Goal: Task Accomplishment & Management: Use online tool/utility

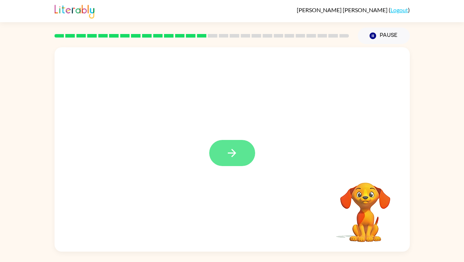
click at [234, 157] on icon "button" at bounding box center [232, 153] width 13 height 13
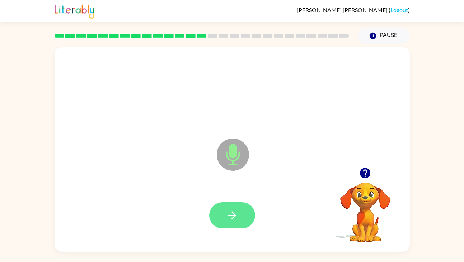
click at [233, 213] on icon "button" at bounding box center [232, 216] width 8 height 8
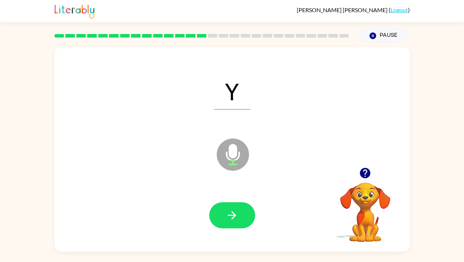
click at [233, 213] on icon "button" at bounding box center [232, 216] width 8 height 8
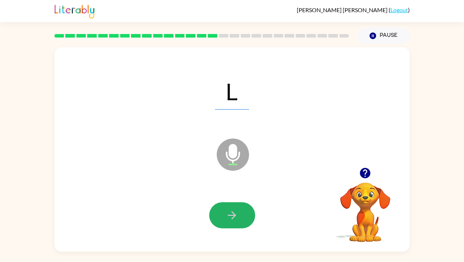
click at [233, 213] on icon "button" at bounding box center [232, 216] width 8 height 8
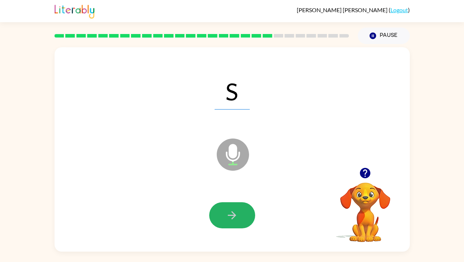
click at [233, 213] on icon "button" at bounding box center [232, 216] width 8 height 8
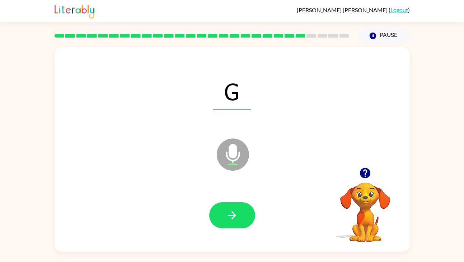
click at [233, 213] on icon "button" at bounding box center [232, 216] width 8 height 8
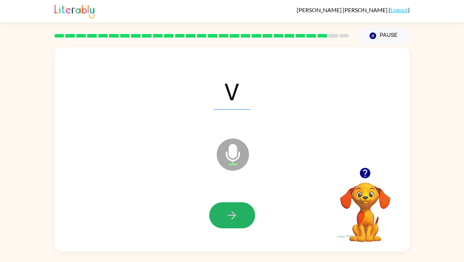
click at [233, 213] on icon "button" at bounding box center [232, 216] width 8 height 8
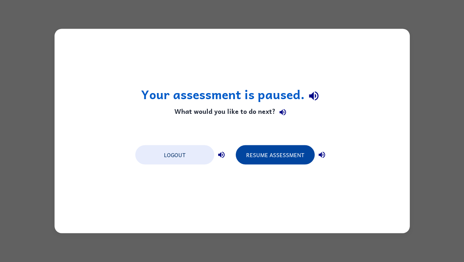
click at [283, 152] on button "Resume Assessment" at bounding box center [275, 155] width 79 height 19
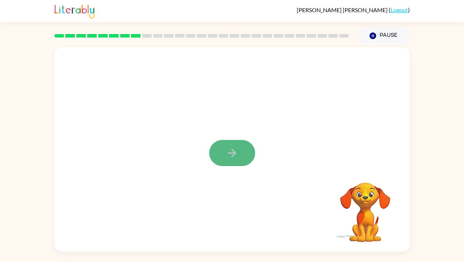
click at [242, 153] on button "button" at bounding box center [232, 153] width 46 height 26
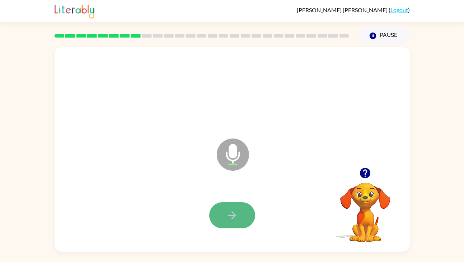
click at [234, 226] on button "button" at bounding box center [232, 216] width 46 height 26
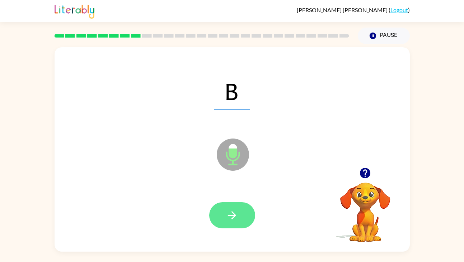
click at [237, 218] on icon "button" at bounding box center [232, 215] width 13 height 13
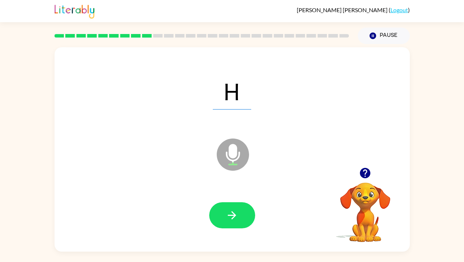
click at [237, 218] on icon "button" at bounding box center [232, 215] width 13 height 13
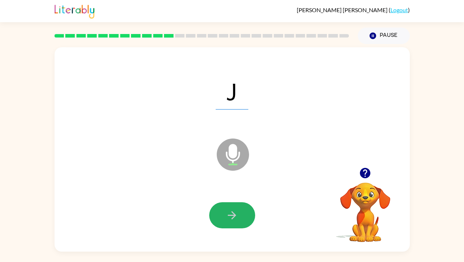
click at [237, 218] on icon "button" at bounding box center [232, 215] width 13 height 13
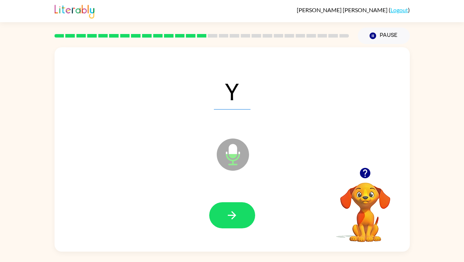
click at [237, 218] on icon "button" at bounding box center [232, 215] width 13 height 13
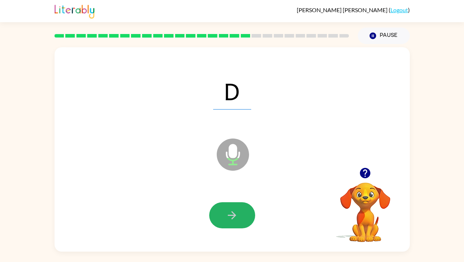
click at [237, 218] on icon "button" at bounding box center [232, 215] width 13 height 13
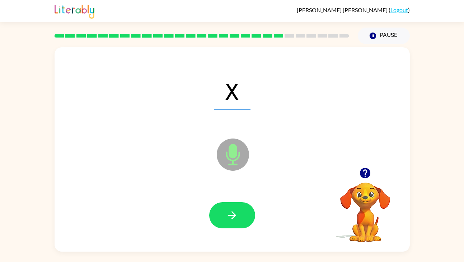
click at [237, 218] on icon "button" at bounding box center [232, 215] width 13 height 13
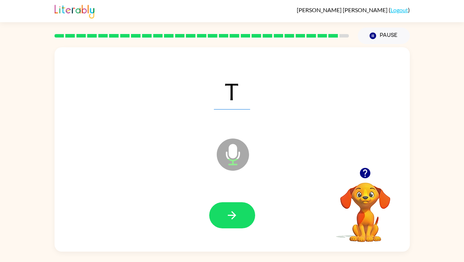
click at [237, 218] on icon "button" at bounding box center [232, 215] width 13 height 13
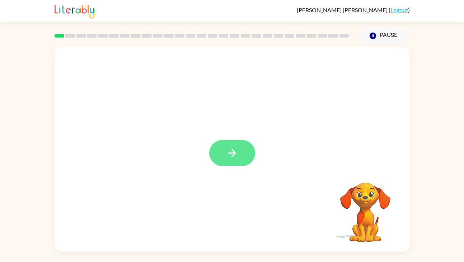
click at [242, 154] on button "button" at bounding box center [232, 153] width 46 height 26
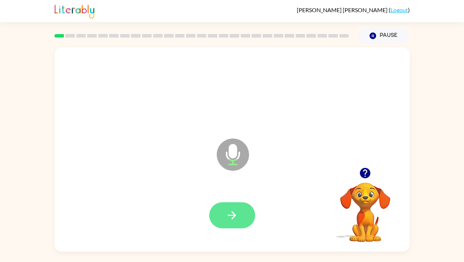
click at [233, 212] on icon "button" at bounding box center [232, 215] width 13 height 13
click at [229, 215] on icon "button" at bounding box center [232, 216] width 8 height 8
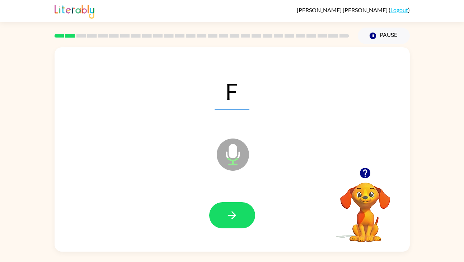
click at [229, 215] on icon "button" at bounding box center [232, 216] width 8 height 8
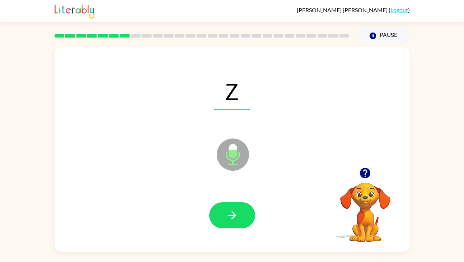
click at [229, 215] on icon "button" at bounding box center [232, 216] width 8 height 8
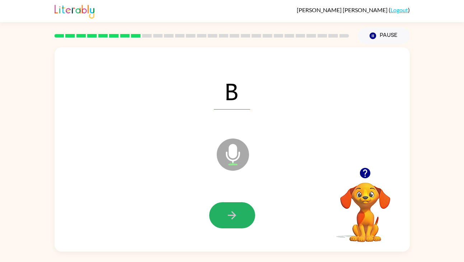
click at [229, 215] on icon "button" at bounding box center [232, 216] width 8 height 8
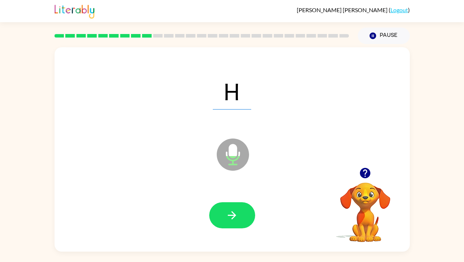
click at [229, 215] on icon "button" at bounding box center [232, 216] width 8 height 8
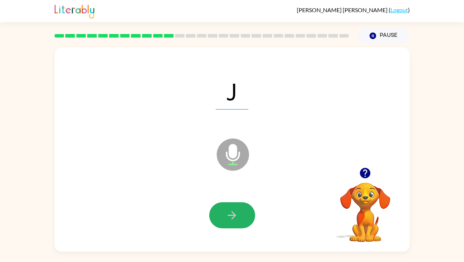
click at [229, 215] on icon "button" at bounding box center [232, 216] width 8 height 8
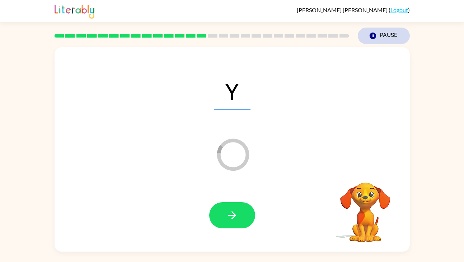
click at [387, 32] on button "Pause Pause" at bounding box center [383, 36] width 52 height 16
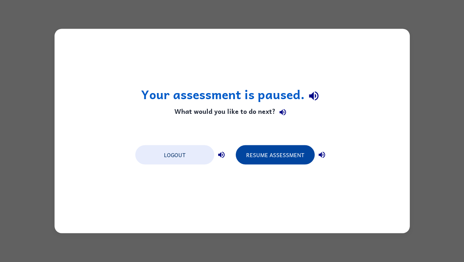
click at [272, 151] on button "Resume Assessment" at bounding box center [275, 155] width 79 height 19
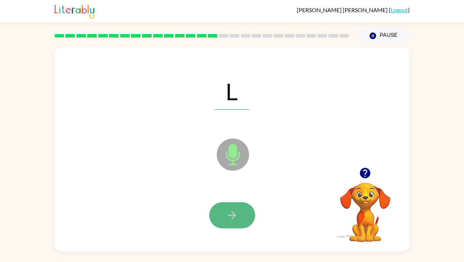
click at [237, 212] on icon "button" at bounding box center [232, 215] width 13 height 13
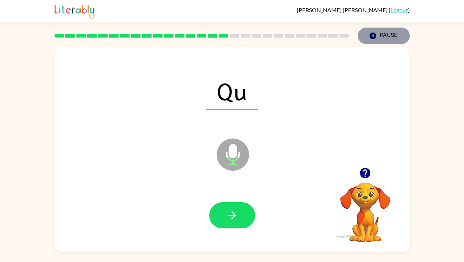
click at [374, 31] on button "Pause Pause" at bounding box center [383, 36] width 52 height 16
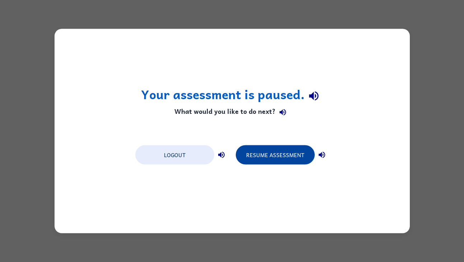
click at [282, 156] on button "Resume Assessment" at bounding box center [275, 155] width 79 height 19
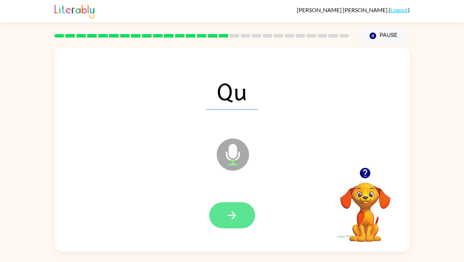
click at [237, 214] on icon "button" at bounding box center [232, 215] width 13 height 13
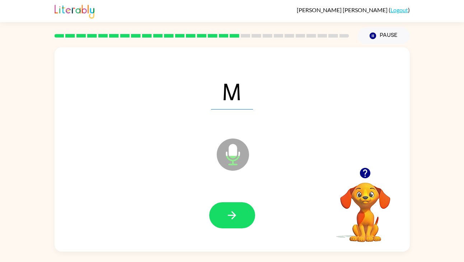
click at [237, 214] on icon "button" at bounding box center [232, 215] width 13 height 13
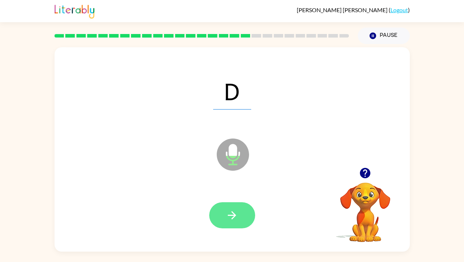
click at [236, 214] on icon "button" at bounding box center [232, 215] width 13 height 13
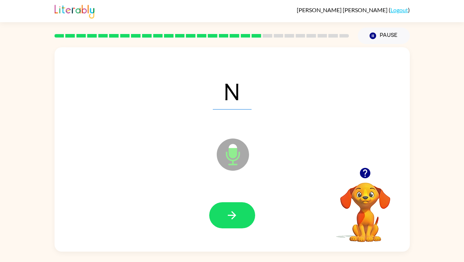
click at [239, 213] on button "button" at bounding box center [232, 216] width 46 height 26
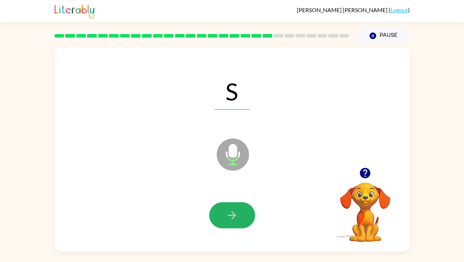
click at [239, 213] on button "button" at bounding box center [232, 216] width 46 height 26
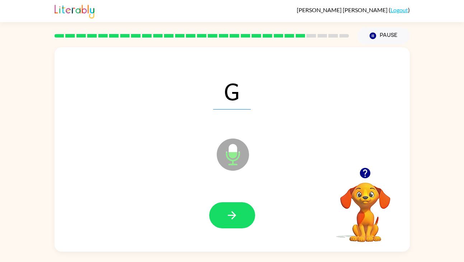
click at [239, 213] on button "button" at bounding box center [232, 216] width 46 height 26
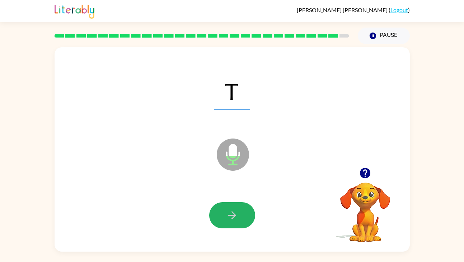
click at [239, 213] on button "button" at bounding box center [232, 216] width 46 height 26
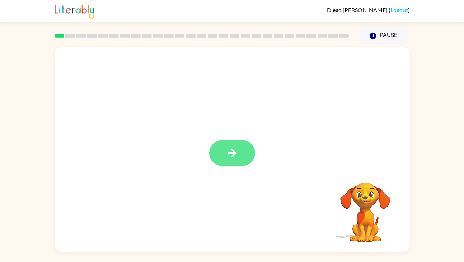
click at [223, 153] on button "button" at bounding box center [232, 153] width 46 height 26
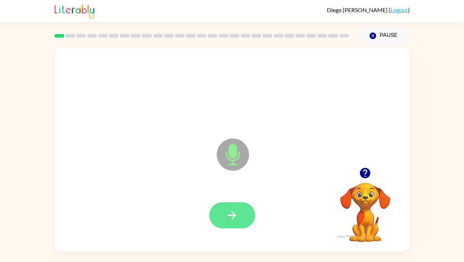
click at [241, 215] on button "button" at bounding box center [232, 216] width 46 height 26
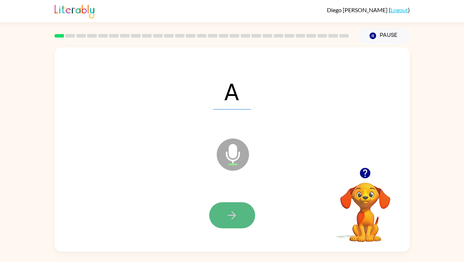
click at [240, 218] on button "button" at bounding box center [232, 216] width 46 height 26
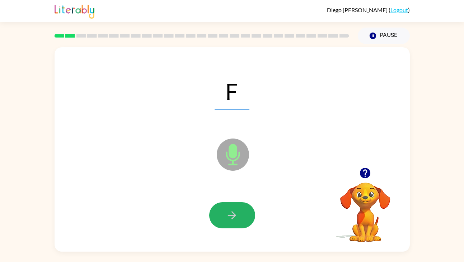
click at [240, 218] on button "button" at bounding box center [232, 216] width 46 height 26
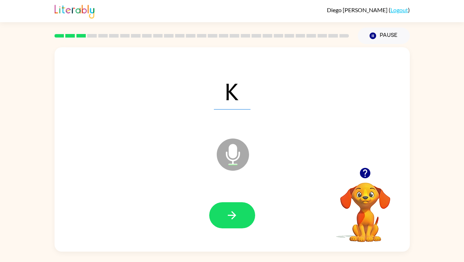
click at [240, 218] on button "button" at bounding box center [232, 216] width 46 height 26
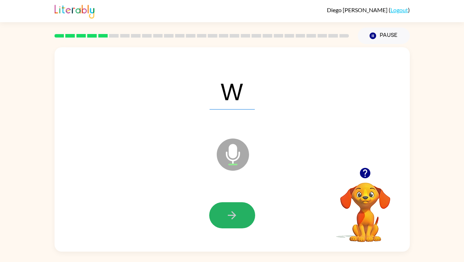
click at [240, 218] on button "button" at bounding box center [232, 216] width 46 height 26
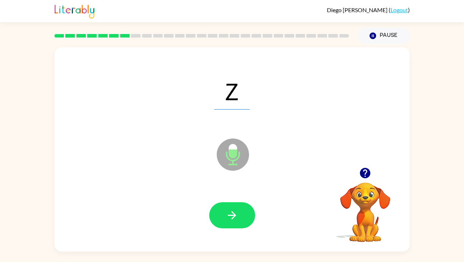
click at [240, 218] on button "button" at bounding box center [232, 216] width 46 height 26
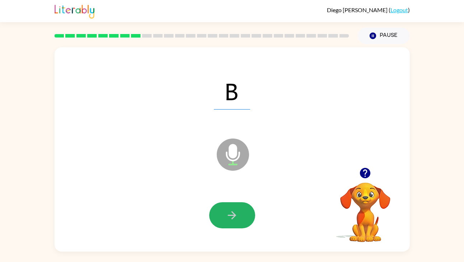
click at [240, 218] on button "button" at bounding box center [232, 216] width 46 height 26
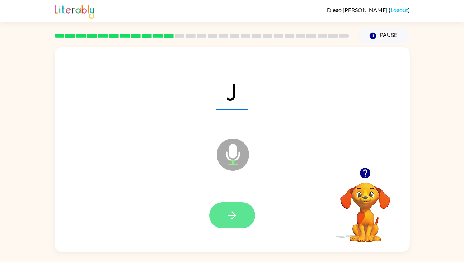
click at [244, 217] on button "button" at bounding box center [232, 216] width 46 height 26
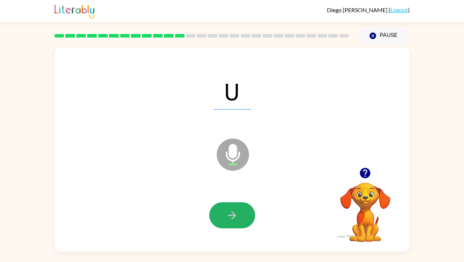
click at [244, 217] on button "button" at bounding box center [232, 216] width 46 height 26
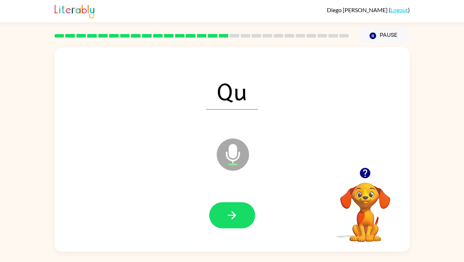
click at [244, 217] on button "button" at bounding box center [232, 216] width 46 height 26
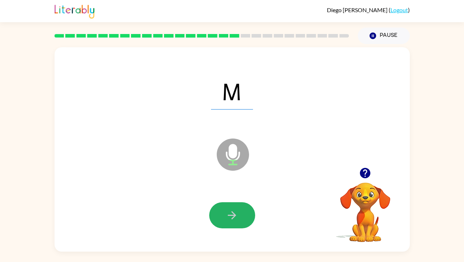
click at [244, 217] on button "button" at bounding box center [232, 216] width 46 height 26
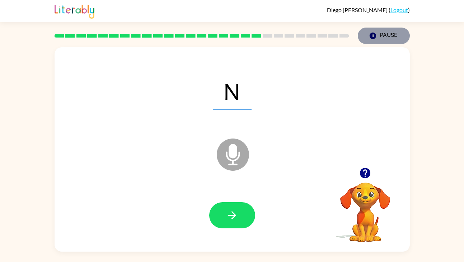
click at [383, 35] on button "Pause Pause" at bounding box center [383, 36] width 52 height 16
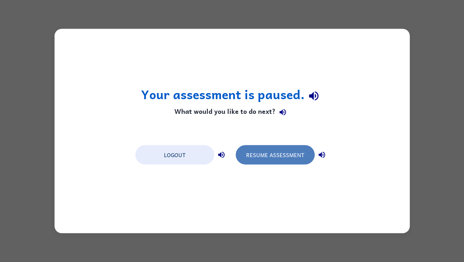
click at [281, 156] on button "Resume Assessment" at bounding box center [275, 155] width 79 height 19
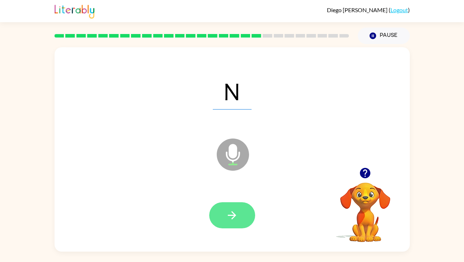
click at [221, 221] on button "button" at bounding box center [232, 216] width 46 height 26
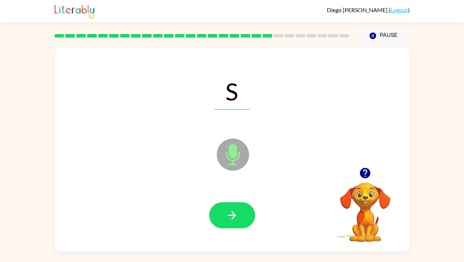
click at [221, 221] on button "button" at bounding box center [232, 216] width 46 height 26
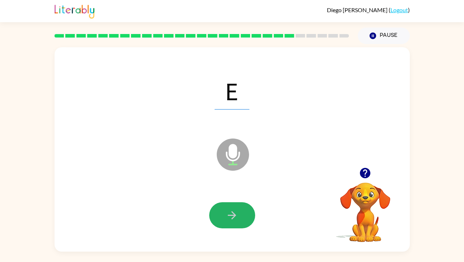
click at [221, 221] on button "button" at bounding box center [232, 216] width 46 height 26
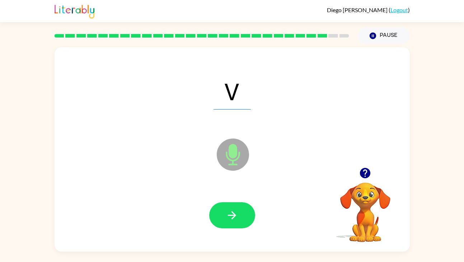
click at [221, 221] on button "button" at bounding box center [232, 216] width 46 height 26
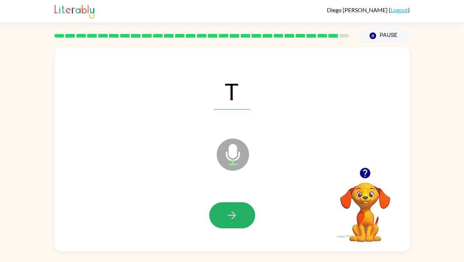
click at [221, 221] on button "button" at bounding box center [232, 216] width 46 height 26
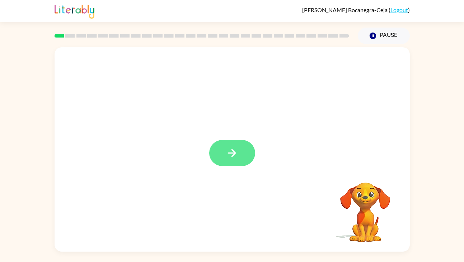
click at [231, 161] on button "button" at bounding box center [232, 153] width 46 height 26
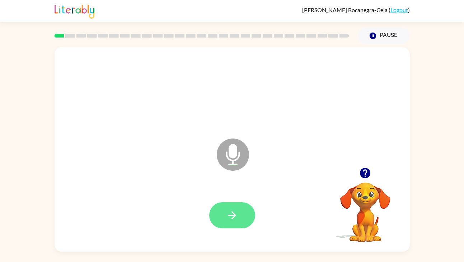
click at [233, 205] on button "button" at bounding box center [232, 216] width 46 height 26
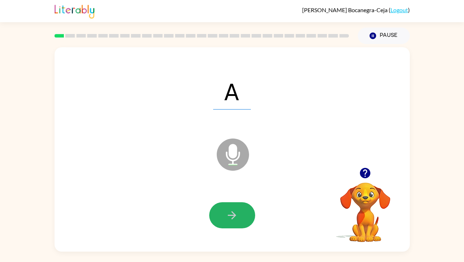
click at [233, 205] on button "button" at bounding box center [232, 216] width 46 height 26
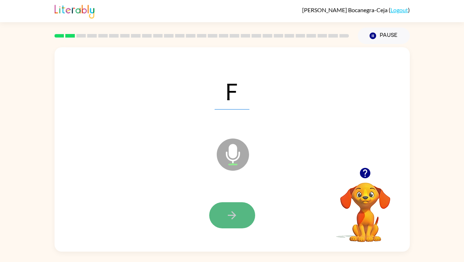
click at [233, 210] on icon "button" at bounding box center [232, 215] width 13 height 13
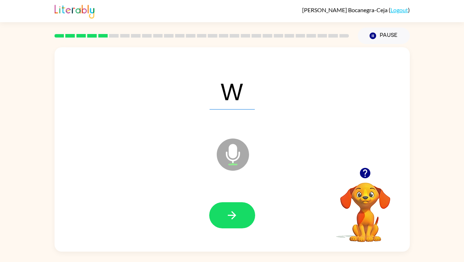
click at [233, 210] on icon "button" at bounding box center [232, 215] width 13 height 13
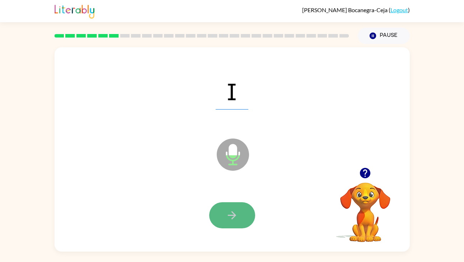
click at [238, 223] on button "button" at bounding box center [232, 216] width 46 height 26
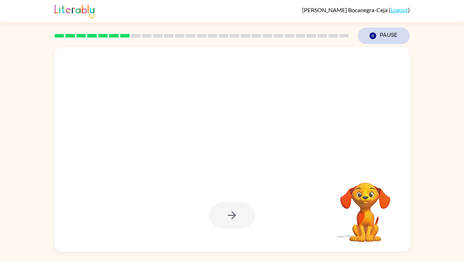
click at [386, 37] on button "Pause Pause" at bounding box center [383, 36] width 52 height 16
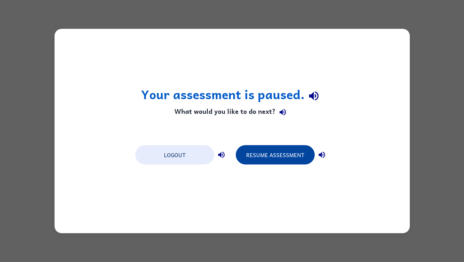
click at [269, 161] on button "Resume Assessment" at bounding box center [275, 155] width 79 height 19
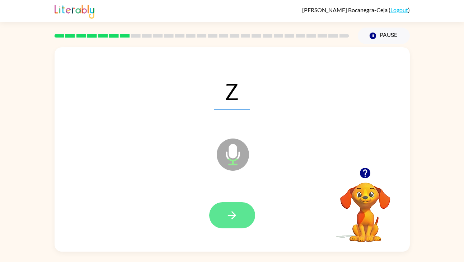
click at [236, 207] on button "button" at bounding box center [232, 216] width 46 height 26
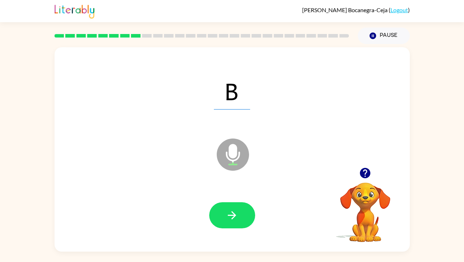
click at [236, 207] on button "button" at bounding box center [232, 216] width 46 height 26
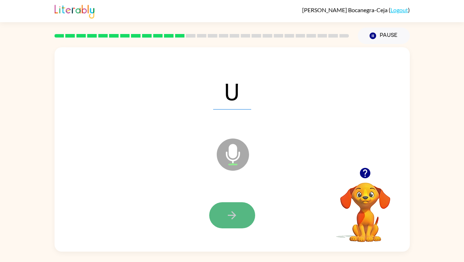
click at [229, 215] on icon "button" at bounding box center [232, 216] width 8 height 8
click at [225, 214] on button "button" at bounding box center [232, 216] width 46 height 26
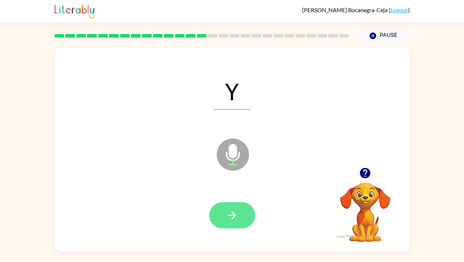
click at [222, 215] on button "button" at bounding box center [232, 216] width 46 height 26
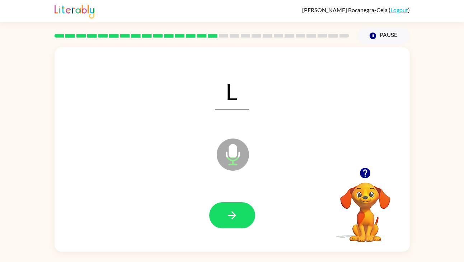
click at [222, 215] on button "button" at bounding box center [232, 216] width 46 height 26
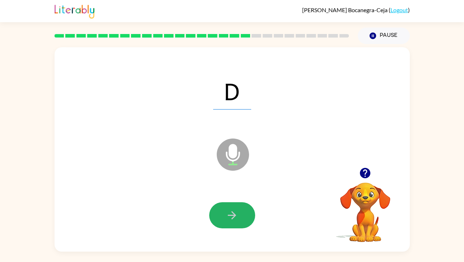
click at [222, 215] on button "button" at bounding box center [232, 216] width 46 height 26
click at [240, 210] on button "button" at bounding box center [232, 216] width 46 height 26
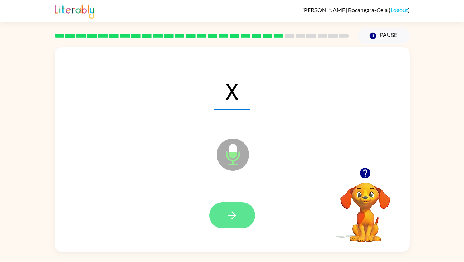
click at [240, 210] on button "button" at bounding box center [232, 216] width 46 height 26
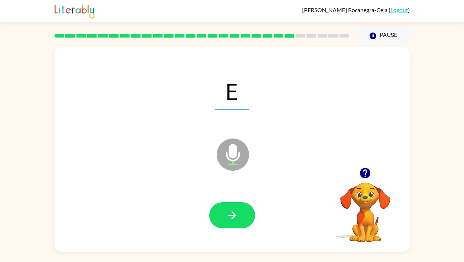
click at [240, 210] on button "button" at bounding box center [232, 216] width 46 height 26
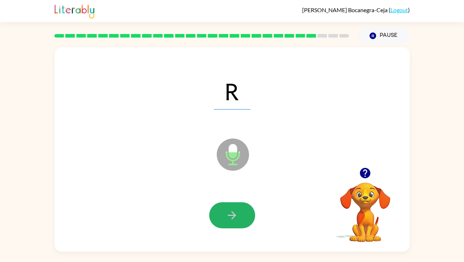
click at [240, 210] on button "button" at bounding box center [232, 216] width 46 height 26
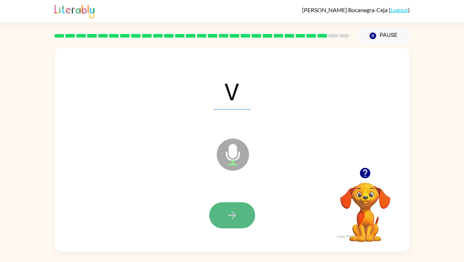
click at [245, 216] on button "button" at bounding box center [232, 216] width 46 height 26
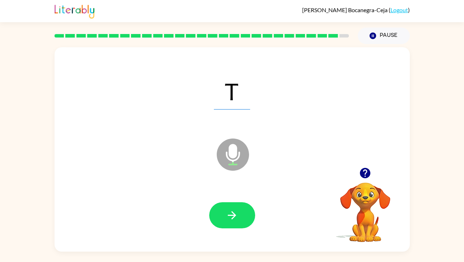
click at [245, 216] on button "button" at bounding box center [232, 216] width 46 height 26
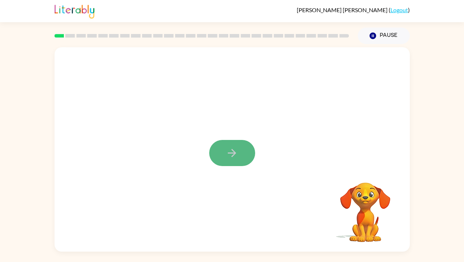
click at [231, 149] on icon "button" at bounding box center [232, 153] width 13 height 13
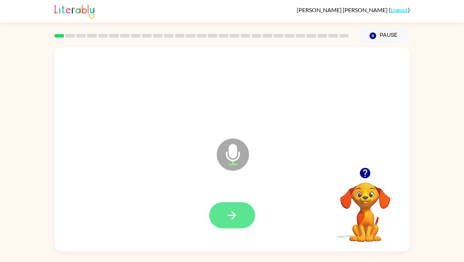
click at [240, 210] on button "button" at bounding box center [232, 216] width 46 height 26
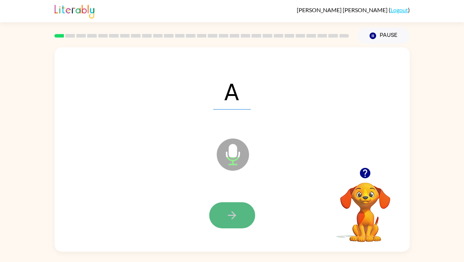
click at [224, 217] on button "button" at bounding box center [232, 216] width 46 height 26
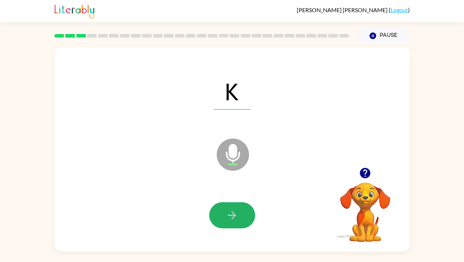
click at [224, 217] on button "button" at bounding box center [232, 216] width 46 height 26
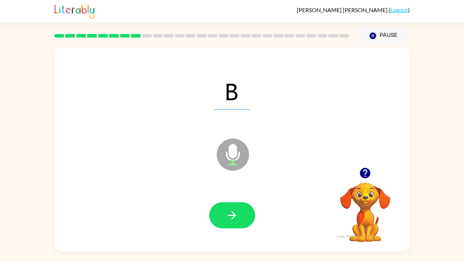
click at [224, 217] on button "button" at bounding box center [232, 216] width 46 height 26
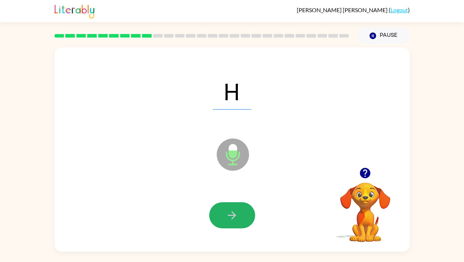
click at [224, 217] on button "button" at bounding box center [232, 216] width 46 height 26
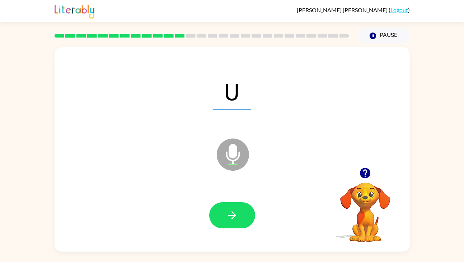
click at [224, 217] on button "button" at bounding box center [232, 216] width 46 height 26
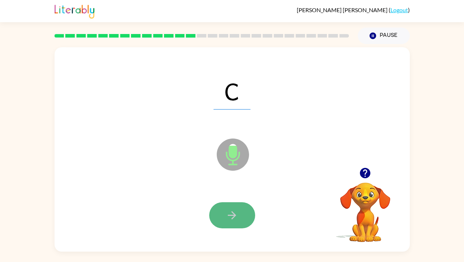
click at [224, 217] on button "button" at bounding box center [232, 216] width 46 height 26
click at [242, 219] on button "button" at bounding box center [232, 216] width 46 height 26
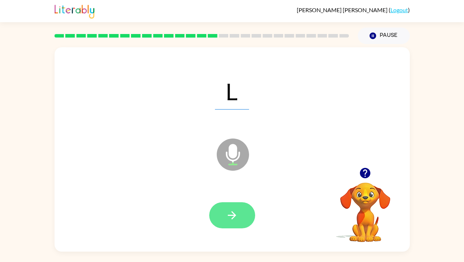
click at [245, 219] on button "button" at bounding box center [232, 216] width 46 height 26
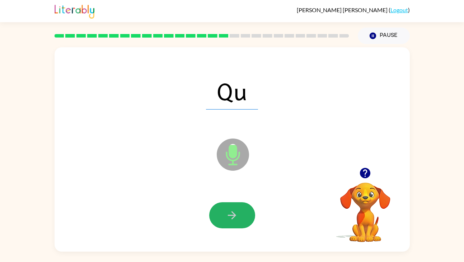
click at [245, 219] on button "button" at bounding box center [232, 216] width 46 height 26
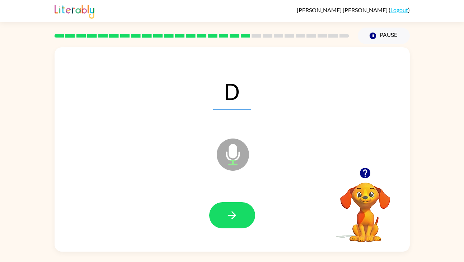
click at [245, 219] on button "button" at bounding box center [232, 216] width 46 height 26
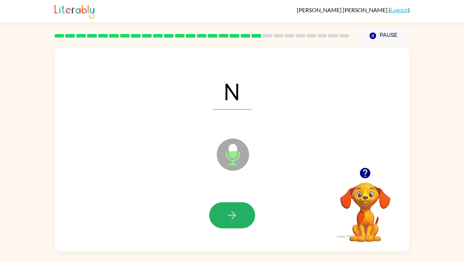
click at [245, 219] on button "button" at bounding box center [232, 216] width 46 height 26
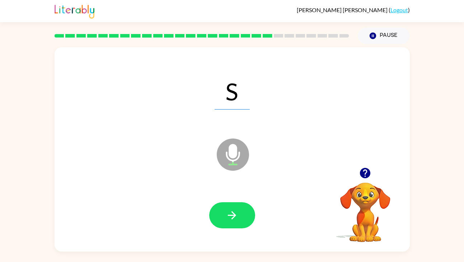
click at [245, 219] on button "button" at bounding box center [232, 216] width 46 height 26
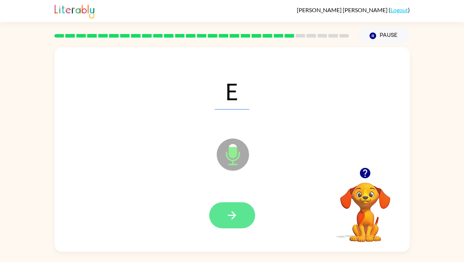
click at [242, 219] on button "button" at bounding box center [232, 216] width 46 height 26
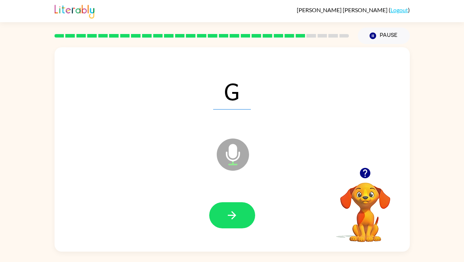
click at [242, 219] on button "button" at bounding box center [232, 216] width 46 height 26
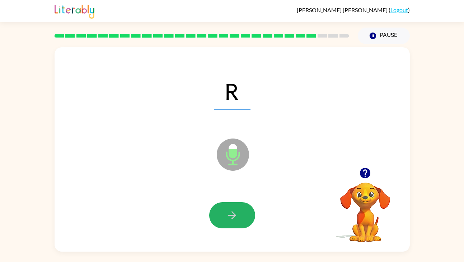
click at [242, 219] on button "button" at bounding box center [232, 216] width 46 height 26
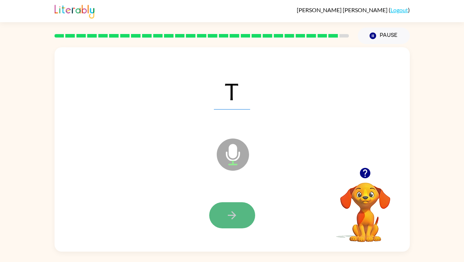
click at [247, 213] on button "button" at bounding box center [232, 216] width 46 height 26
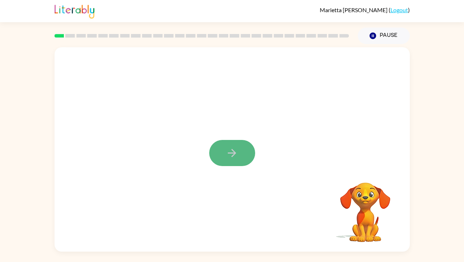
click at [228, 147] on button "button" at bounding box center [232, 153] width 46 height 26
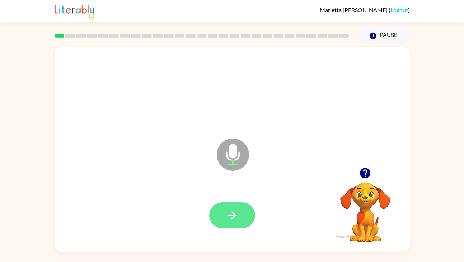
click at [242, 222] on button "button" at bounding box center [232, 216] width 46 height 26
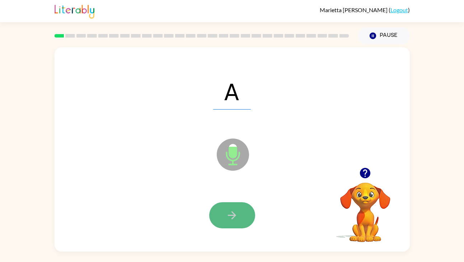
click at [238, 210] on button "button" at bounding box center [232, 216] width 46 height 26
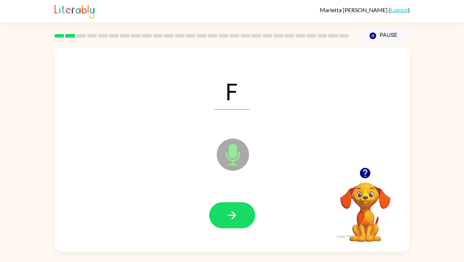
click at [238, 210] on button "button" at bounding box center [232, 216] width 46 height 26
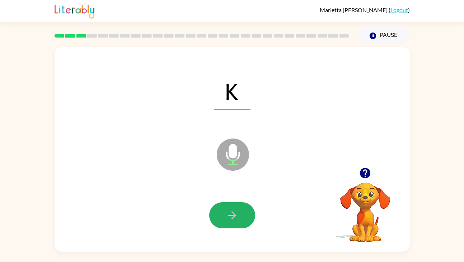
click at [238, 210] on button "button" at bounding box center [232, 216] width 46 height 26
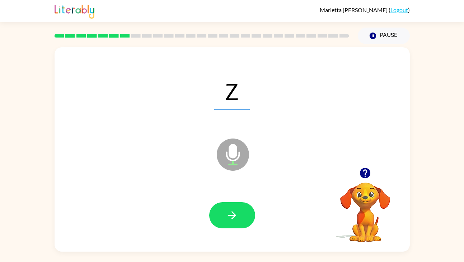
click at [232, 213] on icon "button" at bounding box center [232, 216] width 8 height 8
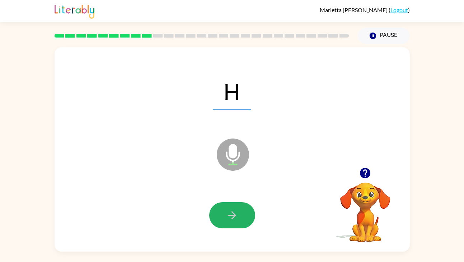
click at [232, 213] on icon "button" at bounding box center [232, 216] width 8 height 8
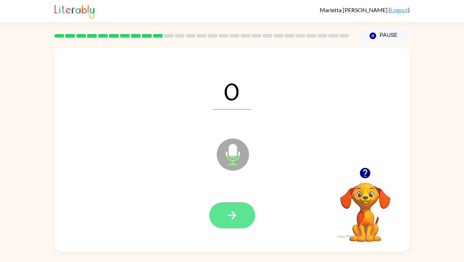
click at [229, 209] on button "button" at bounding box center [232, 216] width 46 height 26
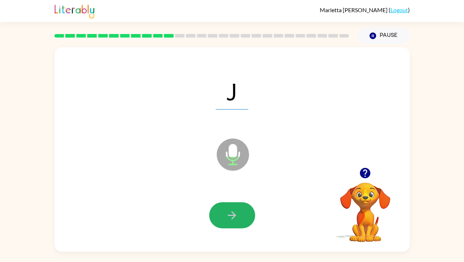
click at [229, 209] on button "button" at bounding box center [232, 216] width 46 height 26
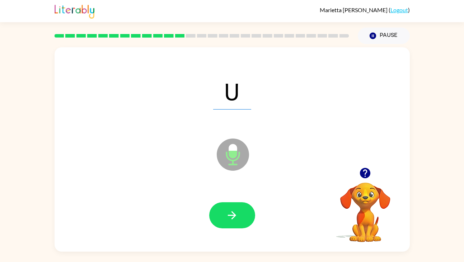
click at [229, 209] on button "button" at bounding box center [232, 216] width 46 height 26
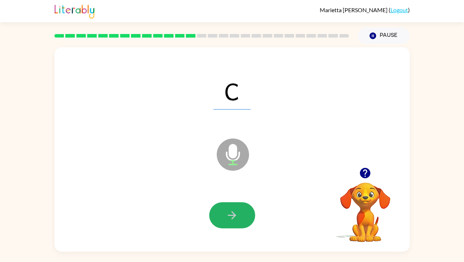
click at [229, 209] on button "button" at bounding box center [232, 216] width 46 height 26
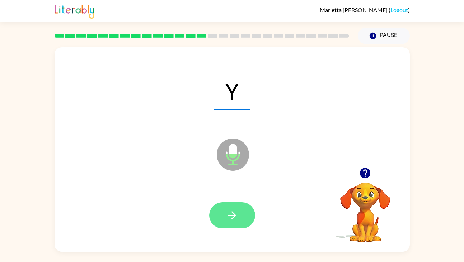
click at [229, 209] on icon "button" at bounding box center [232, 215] width 13 height 13
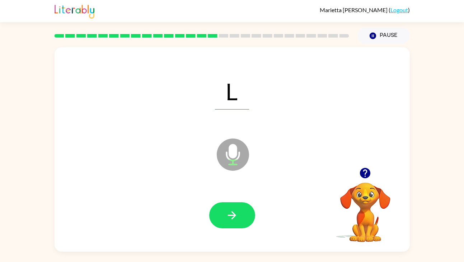
click at [229, 209] on icon "button" at bounding box center [232, 215] width 13 height 13
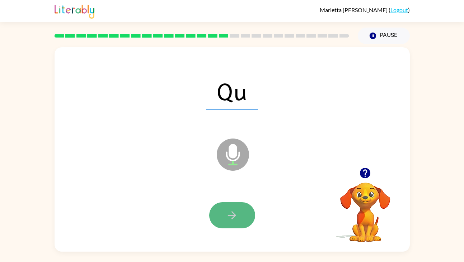
click at [236, 218] on icon "button" at bounding box center [232, 215] width 13 height 13
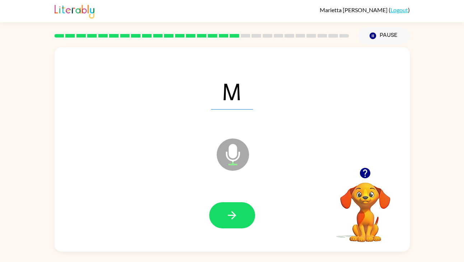
click at [237, 218] on icon "button" at bounding box center [232, 215] width 13 height 13
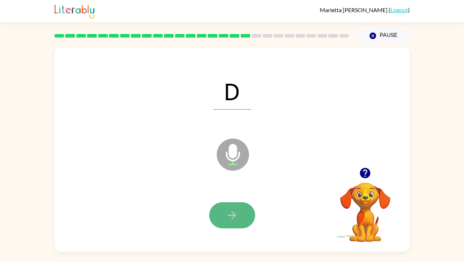
click at [237, 217] on icon "button" at bounding box center [232, 215] width 13 height 13
click at [236, 215] on icon "button" at bounding box center [232, 215] width 13 height 13
click at [235, 214] on icon "button" at bounding box center [232, 215] width 13 height 13
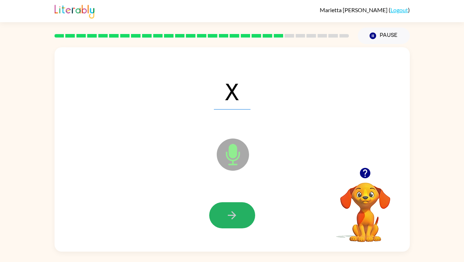
click at [235, 214] on icon "button" at bounding box center [232, 215] width 13 height 13
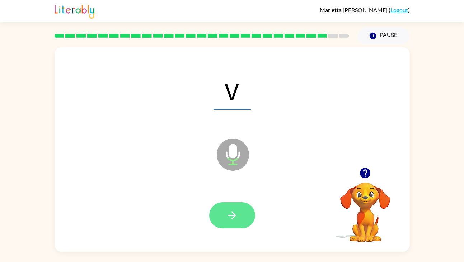
click at [223, 217] on button "button" at bounding box center [232, 216] width 46 height 26
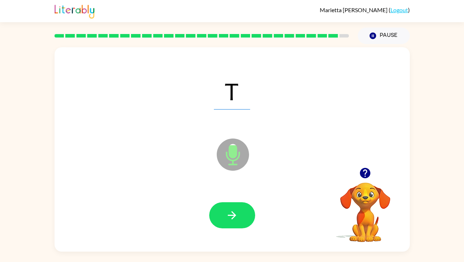
click at [223, 217] on button "button" at bounding box center [232, 216] width 46 height 26
